Goal: Task Accomplishment & Management: Manage account settings

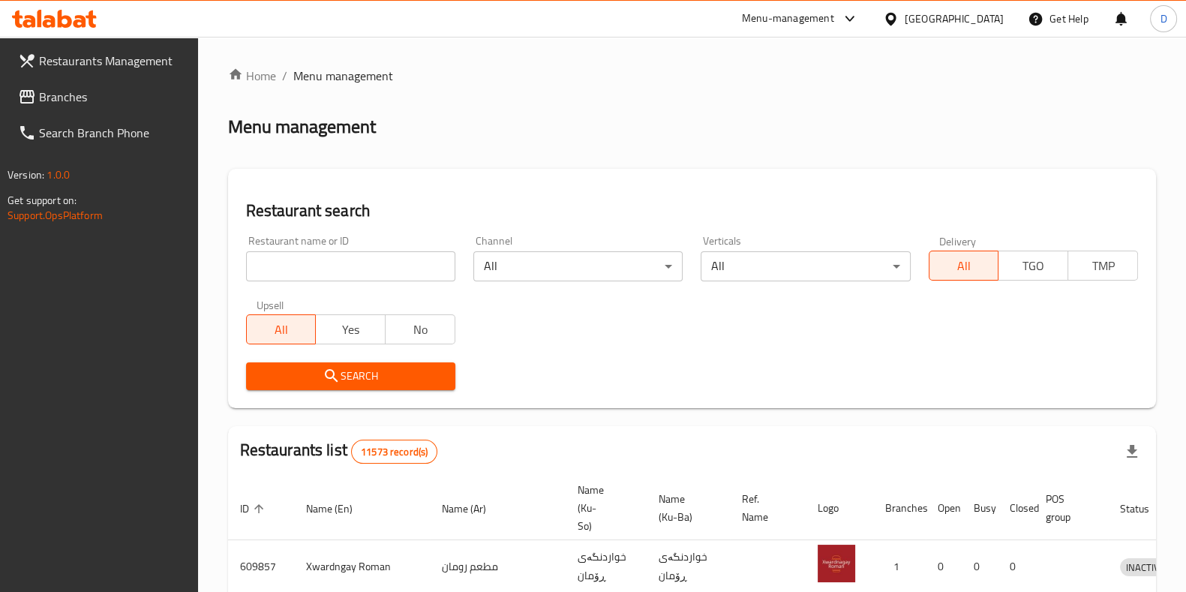
click at [355, 281] on div "Restaurant name or ID Restaurant name or ID" at bounding box center [350, 259] width 227 height 64
click at [359, 265] on input "search" at bounding box center [350, 266] width 209 height 30
type input "muhsin"
click button "Search" at bounding box center [350, 376] width 209 height 28
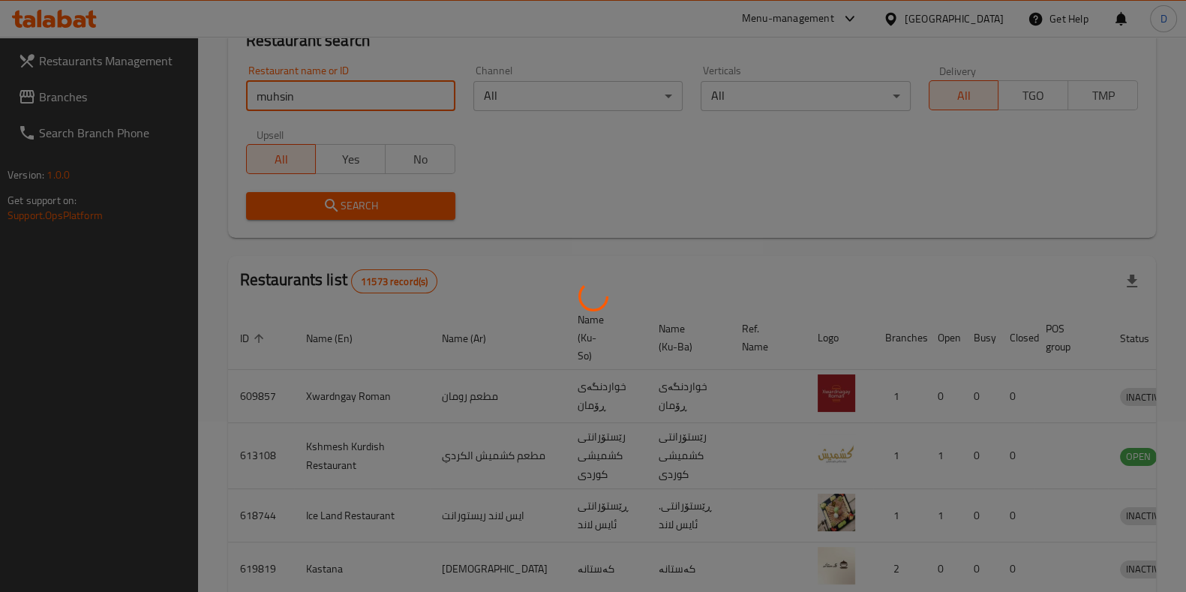
scroll to position [118, 0]
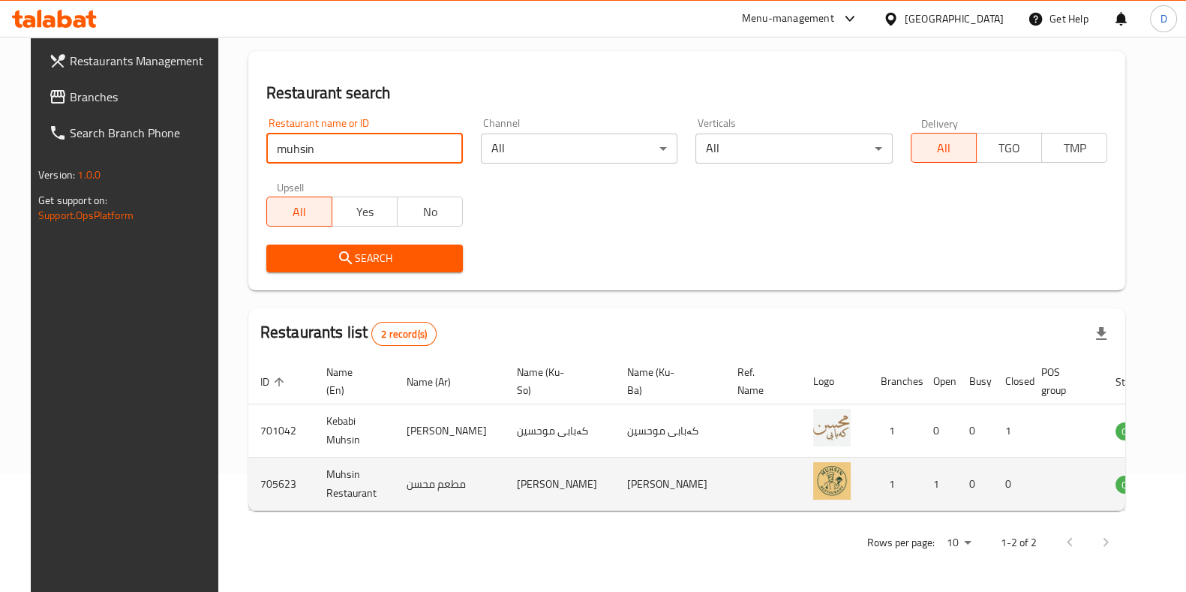
click at [1186, 482] on icon "enhanced table" at bounding box center [1204, 484] width 18 height 18
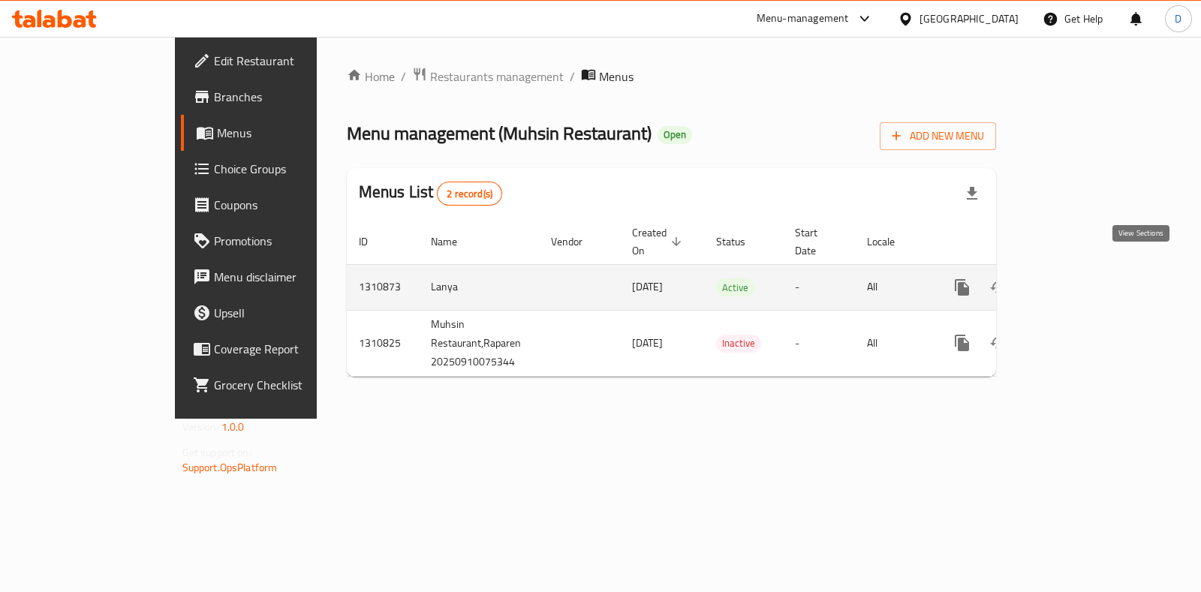
click at [1079, 278] on icon "enhanced table" at bounding box center [1070, 287] width 18 height 18
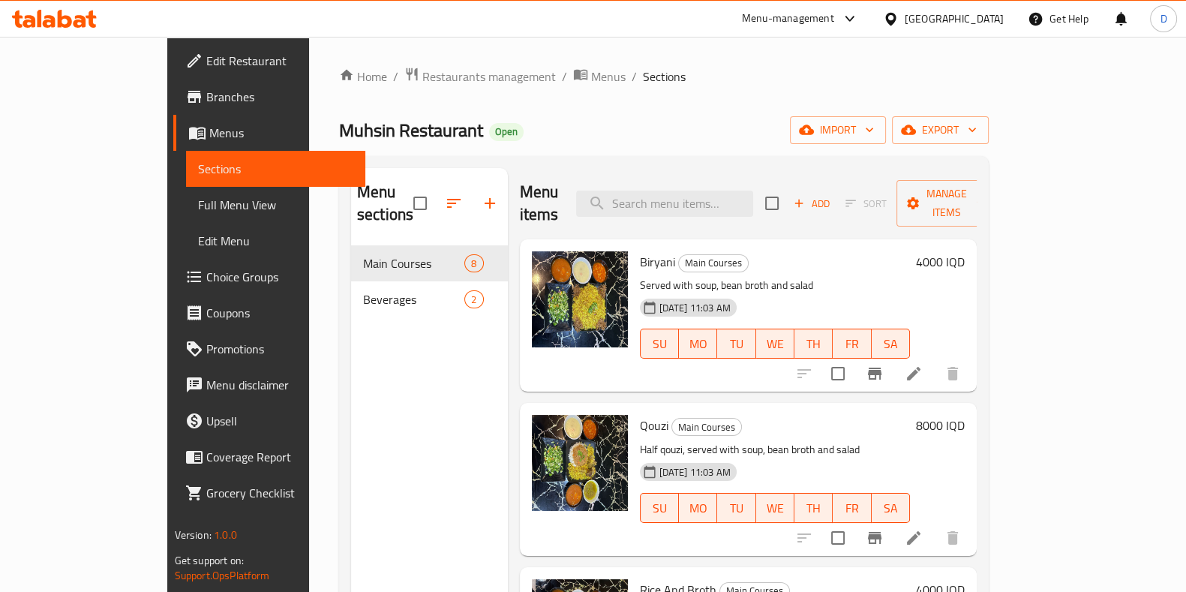
click at [351, 286] on div "Beverages 2" at bounding box center [429, 299] width 157 height 36
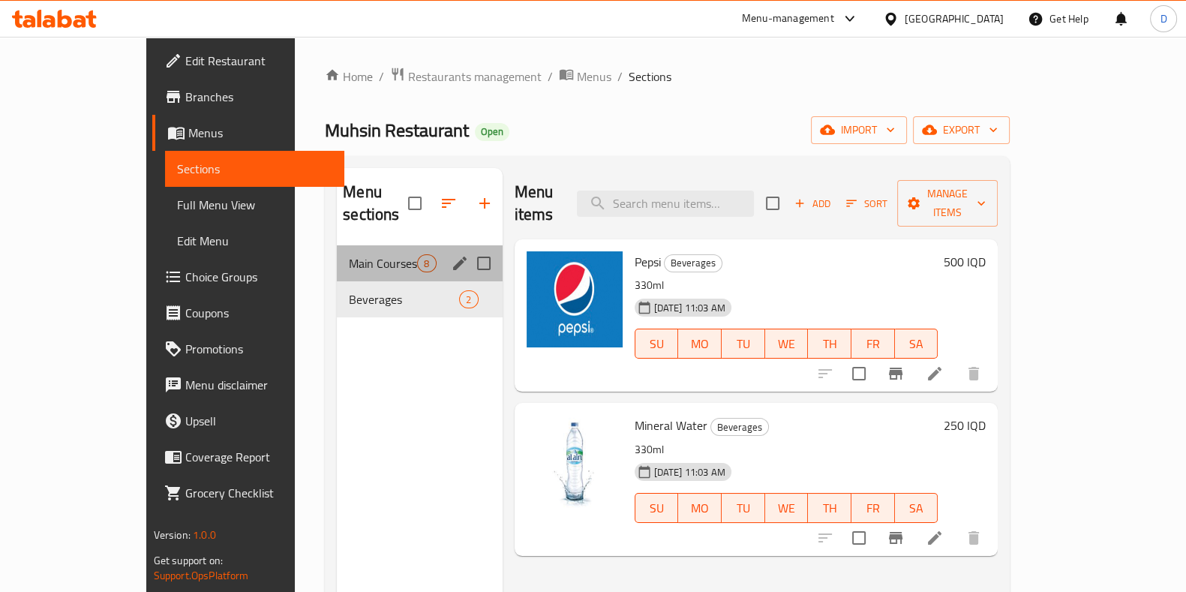
click at [337, 254] on div "Main Courses 8" at bounding box center [419, 263] width 165 height 36
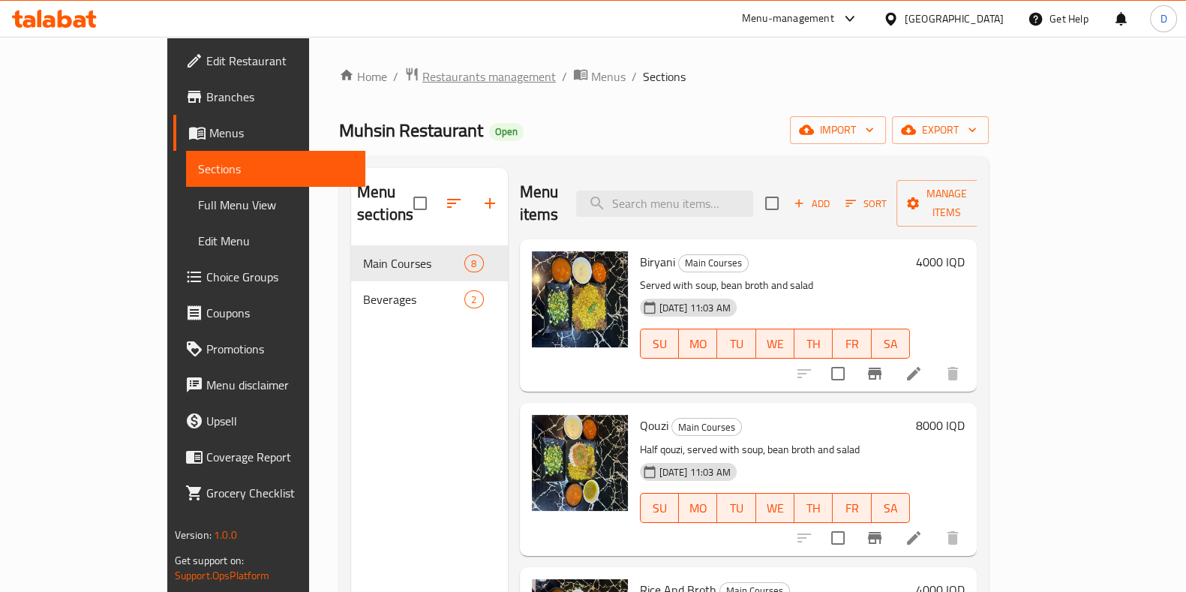
click at [422, 71] on span "Restaurants management" at bounding box center [489, 77] width 134 height 18
